Goal: Task Accomplishment & Management: Manage account settings

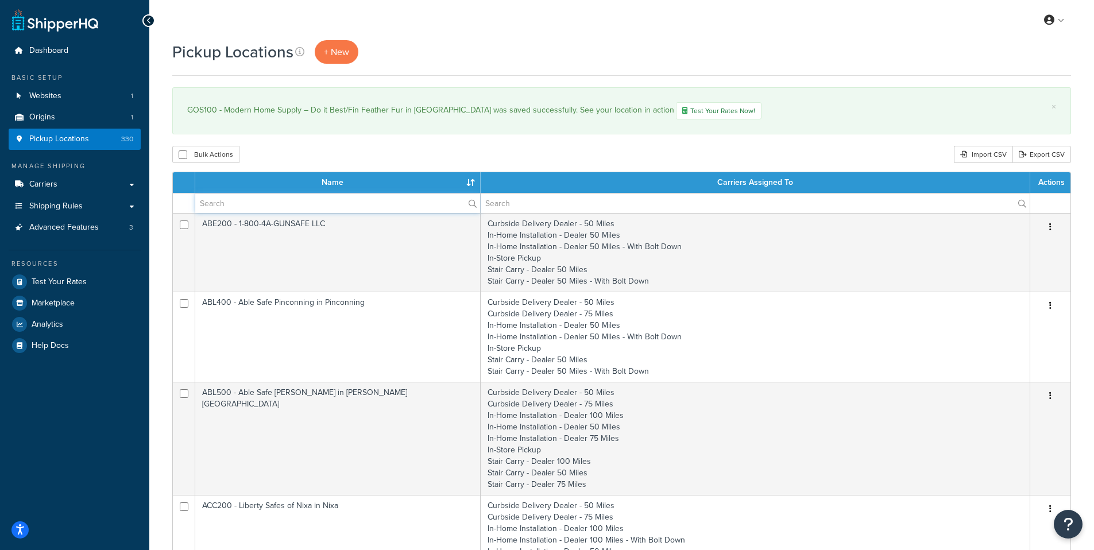
click at [244, 206] on input "text" at bounding box center [337, 204] width 285 height 20
type input "CCP500"
click at [472, 203] on label "CCP500" at bounding box center [337, 204] width 285 height 20
click at [472, 203] on input "CCP500" at bounding box center [337, 204] width 285 height 20
click at [307, 199] on input "CCP500" at bounding box center [337, 204] width 285 height 20
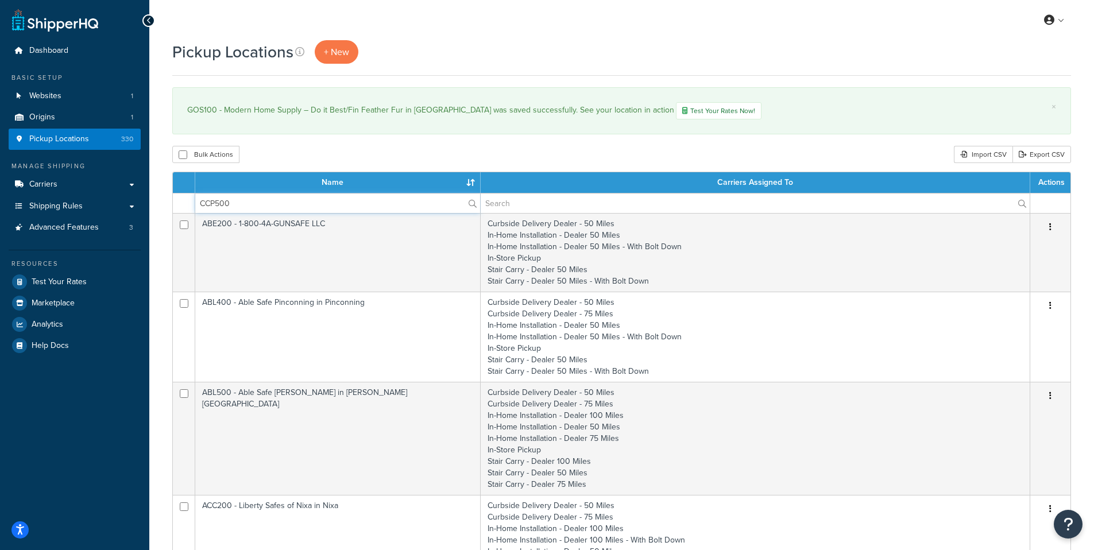
click at [307, 199] on input "CCP500" at bounding box center [337, 204] width 285 height 20
click at [306, 199] on input "CCP500" at bounding box center [337, 204] width 285 height 20
click at [536, 200] on input "text" at bounding box center [755, 204] width 549 height 20
click at [323, 206] on input "text" at bounding box center [337, 204] width 285 height 20
click at [49, 98] on span "Websites" at bounding box center [45, 96] width 32 height 10
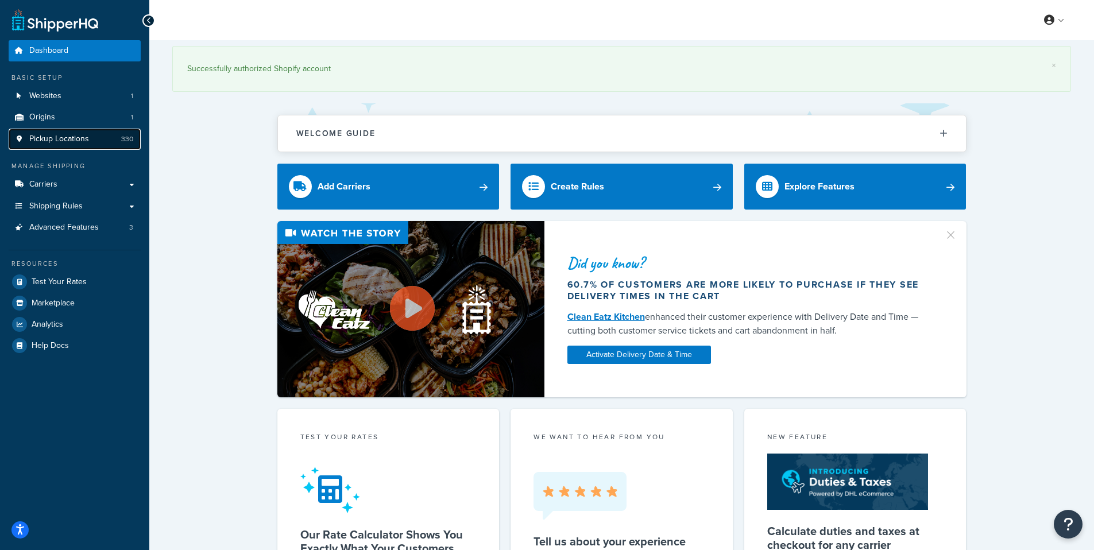
click at [63, 144] on span "Pickup Locations" at bounding box center [59, 139] width 60 height 10
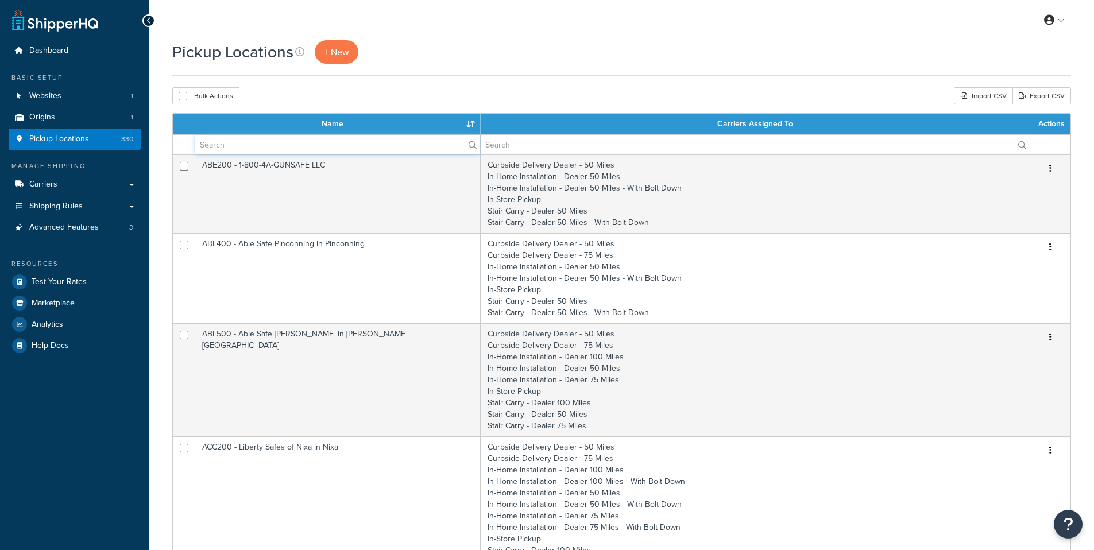
click at [262, 149] on input "text" at bounding box center [337, 145] width 285 height 20
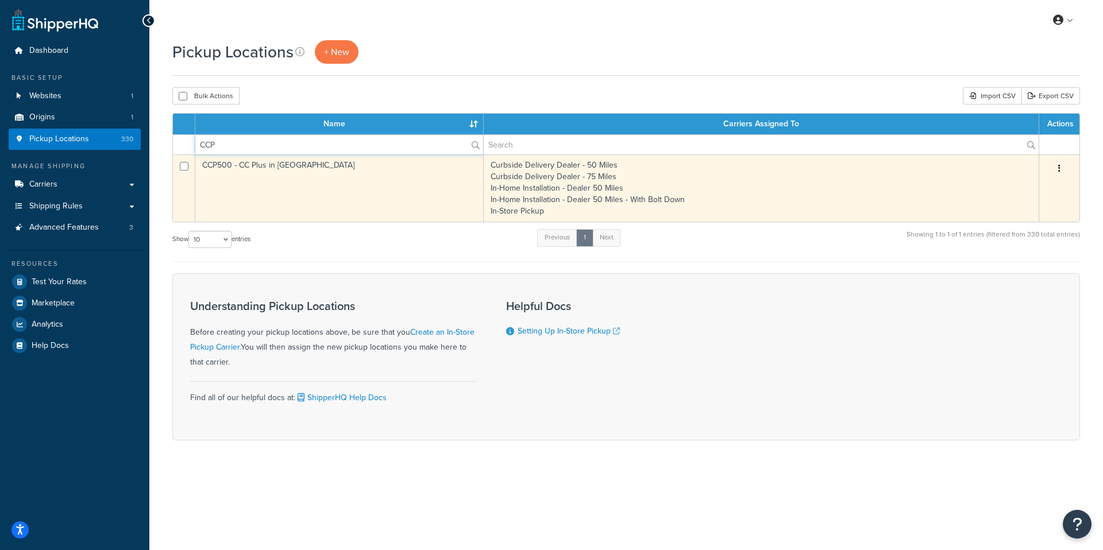
type input "CCP"
click at [261, 169] on td "CCP500 - CC Plus in [GEOGRAPHIC_DATA]" at bounding box center [339, 187] width 288 height 67
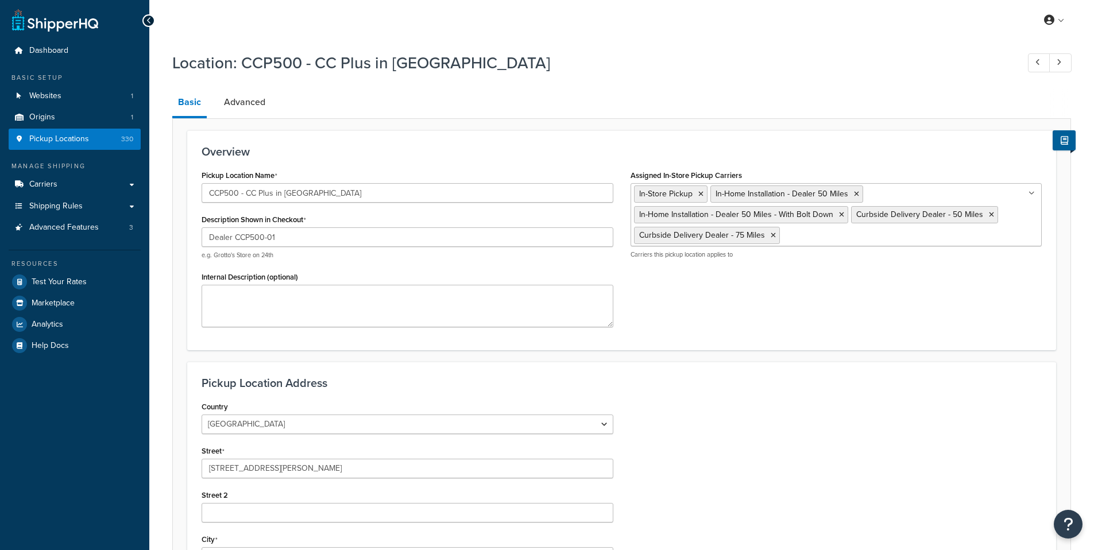
select select "43"
drag, startPoint x: 318, startPoint y: 195, endPoint x: 248, endPoint y: 198, distance: 70.1
click at [248, 198] on input "CCP500 - CC Plus in Conroe" at bounding box center [408, 193] width 412 height 20
click at [264, 196] on input "CCP500 - CC Plus in Conroe" at bounding box center [408, 193] width 412 height 20
drag, startPoint x: 270, startPoint y: 195, endPoint x: 248, endPoint y: 194, distance: 22.4
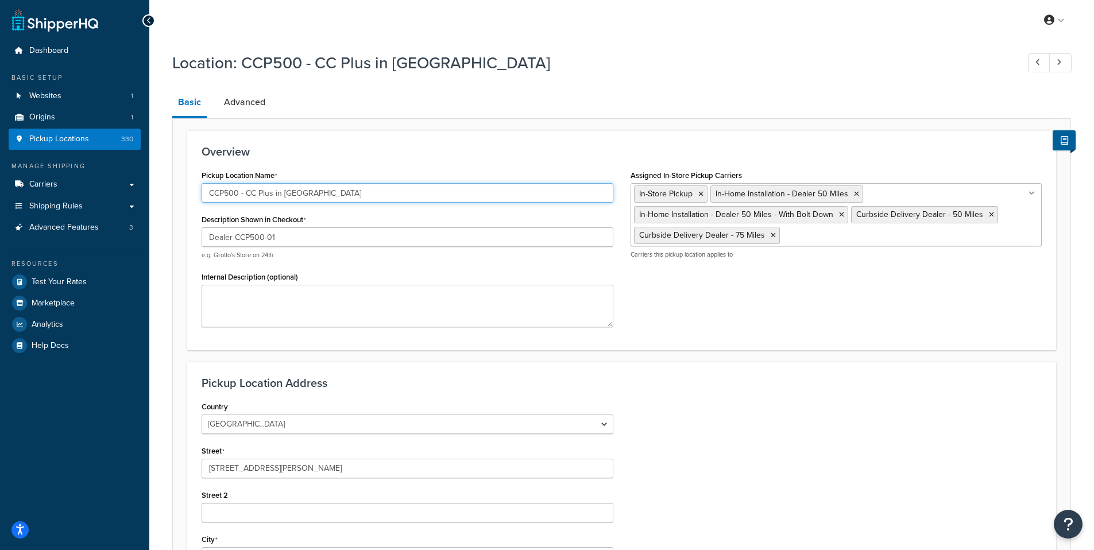
click at [248, 194] on input "CCP500 - CC Plus in Conroe" at bounding box center [408, 193] width 412 height 20
